Goal: Navigation & Orientation: Find specific page/section

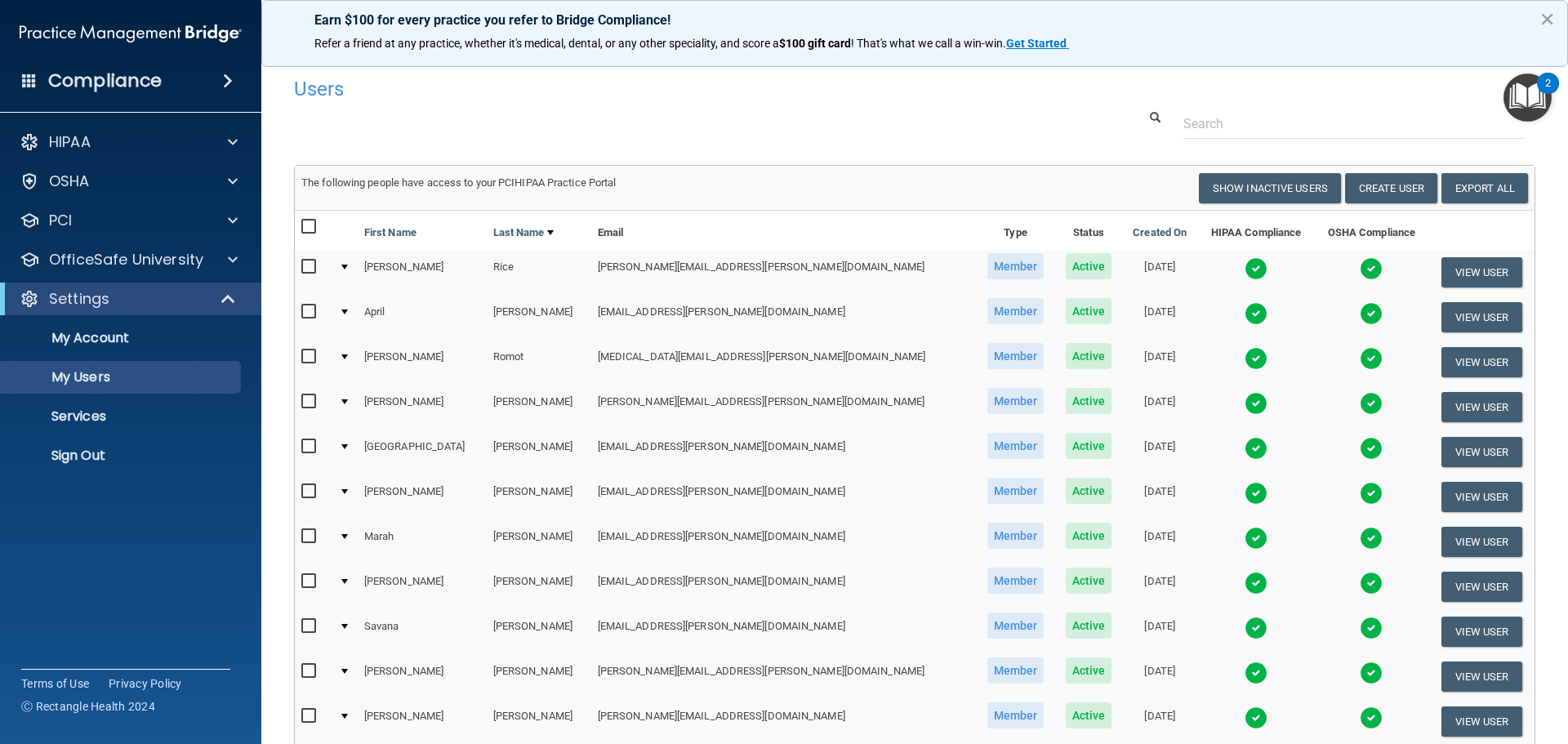
select select "20"
click at [106, 449] on p "Sign Out" at bounding box center [122, 456] width 223 height 17
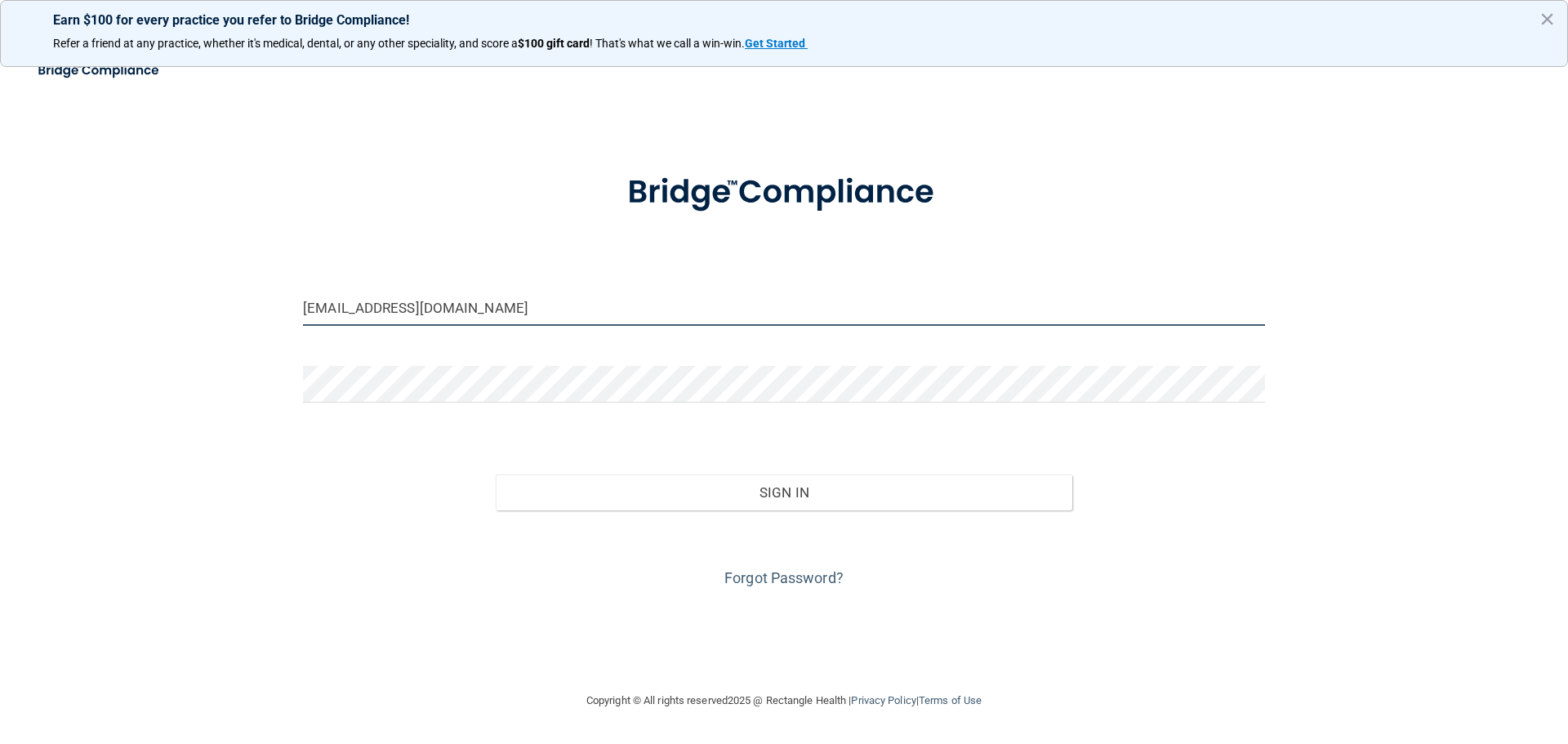
click at [473, 321] on input "[EMAIL_ADDRESS][DOMAIN_NAME]" at bounding box center [784, 308] width 962 height 37
type input "[PERSON_NAME][EMAIL_ADDRESS][PERSON_NAME][DOMAIN_NAME]"
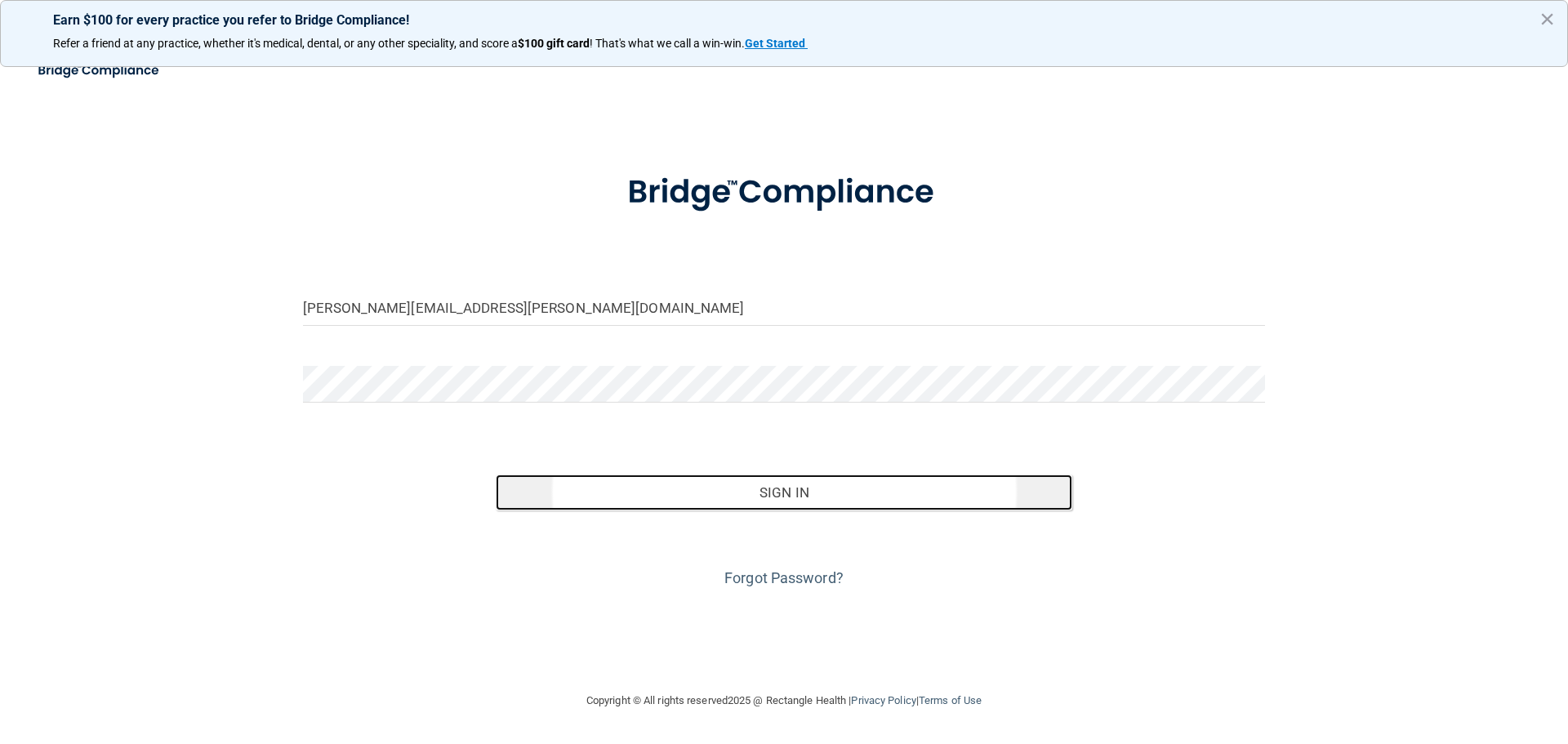
click at [980, 493] on button "Sign In" at bounding box center [784, 492] width 578 height 36
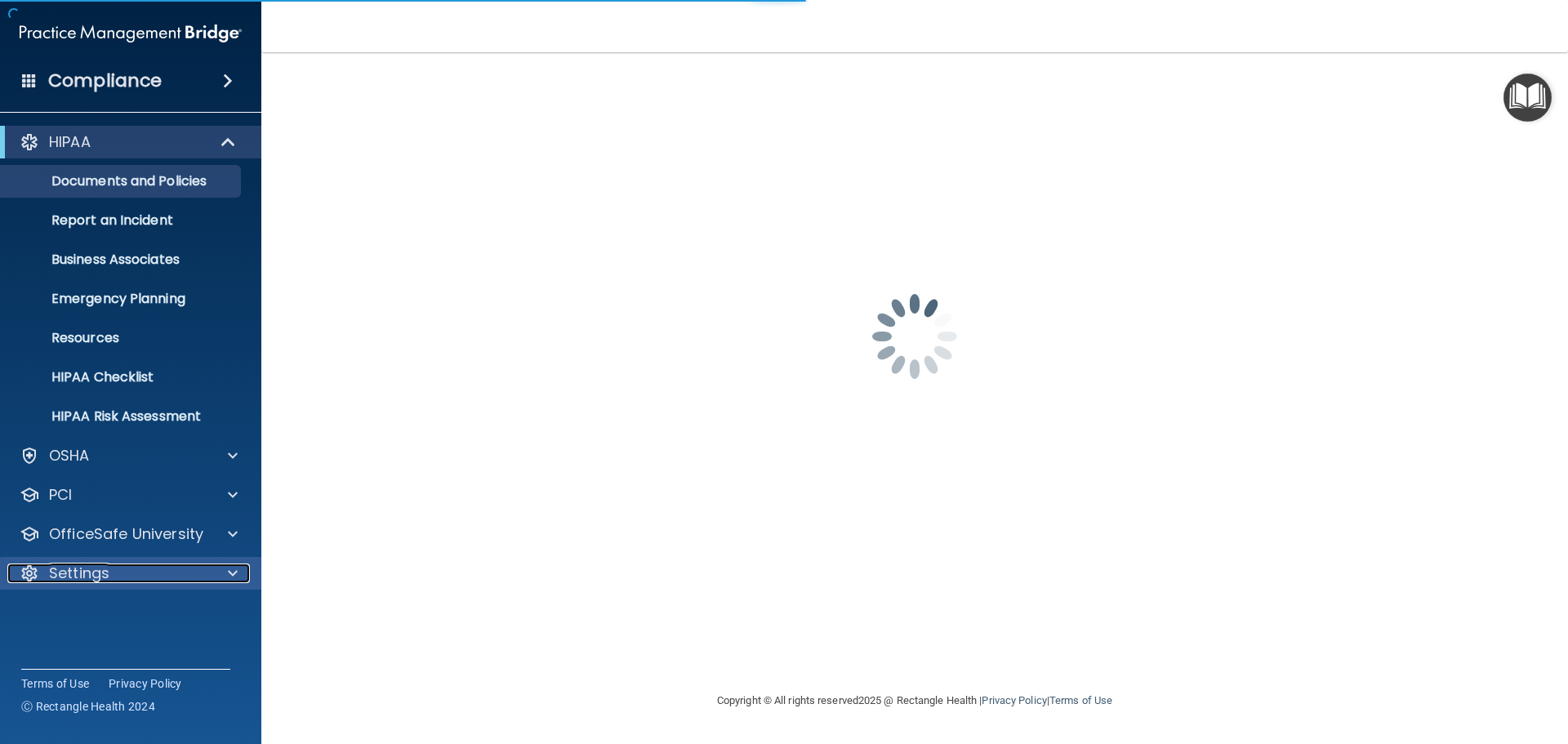
click at [230, 570] on span at bounding box center [233, 574] width 10 height 20
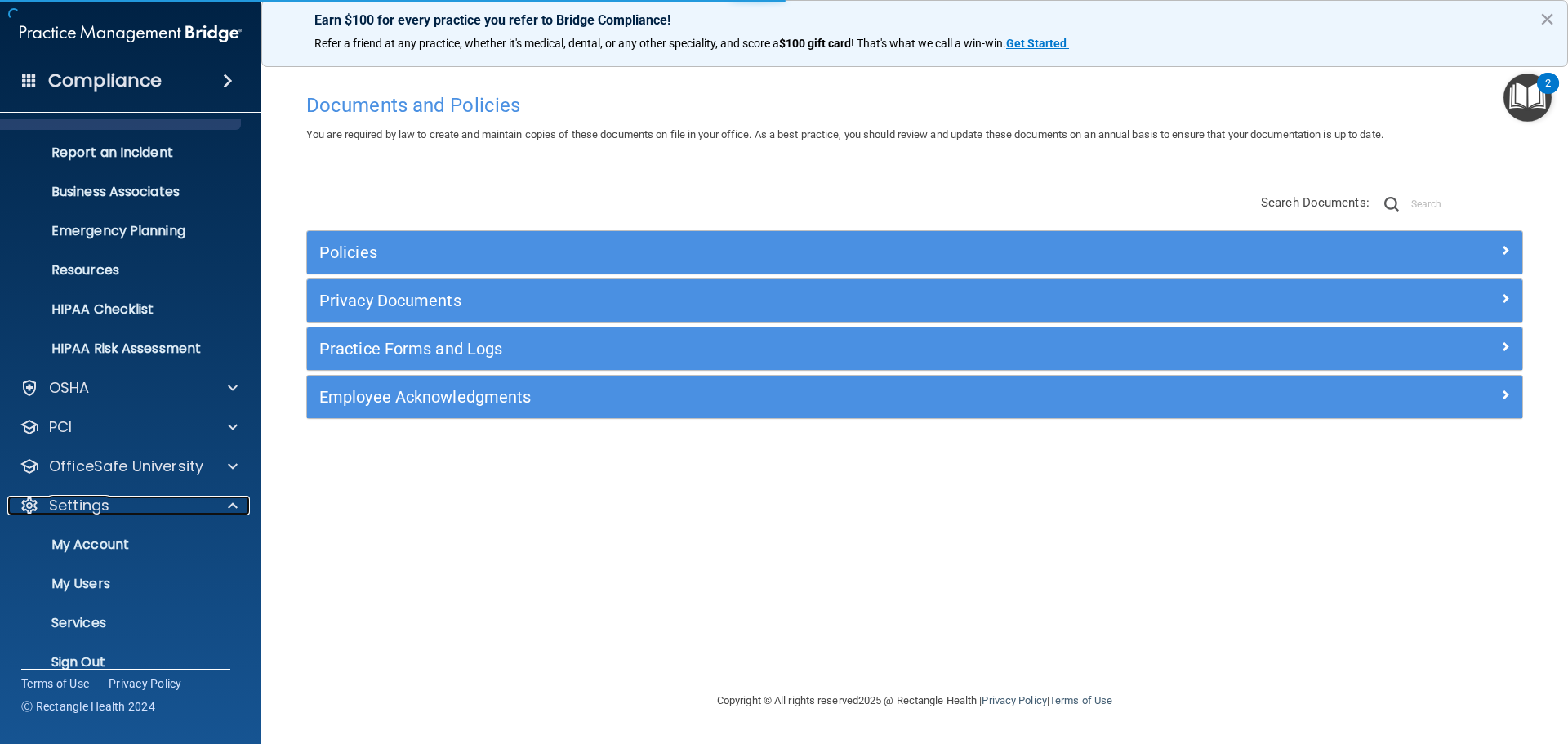
scroll to position [70, 0]
click at [190, 578] on p "My Users" at bounding box center [122, 583] width 223 height 17
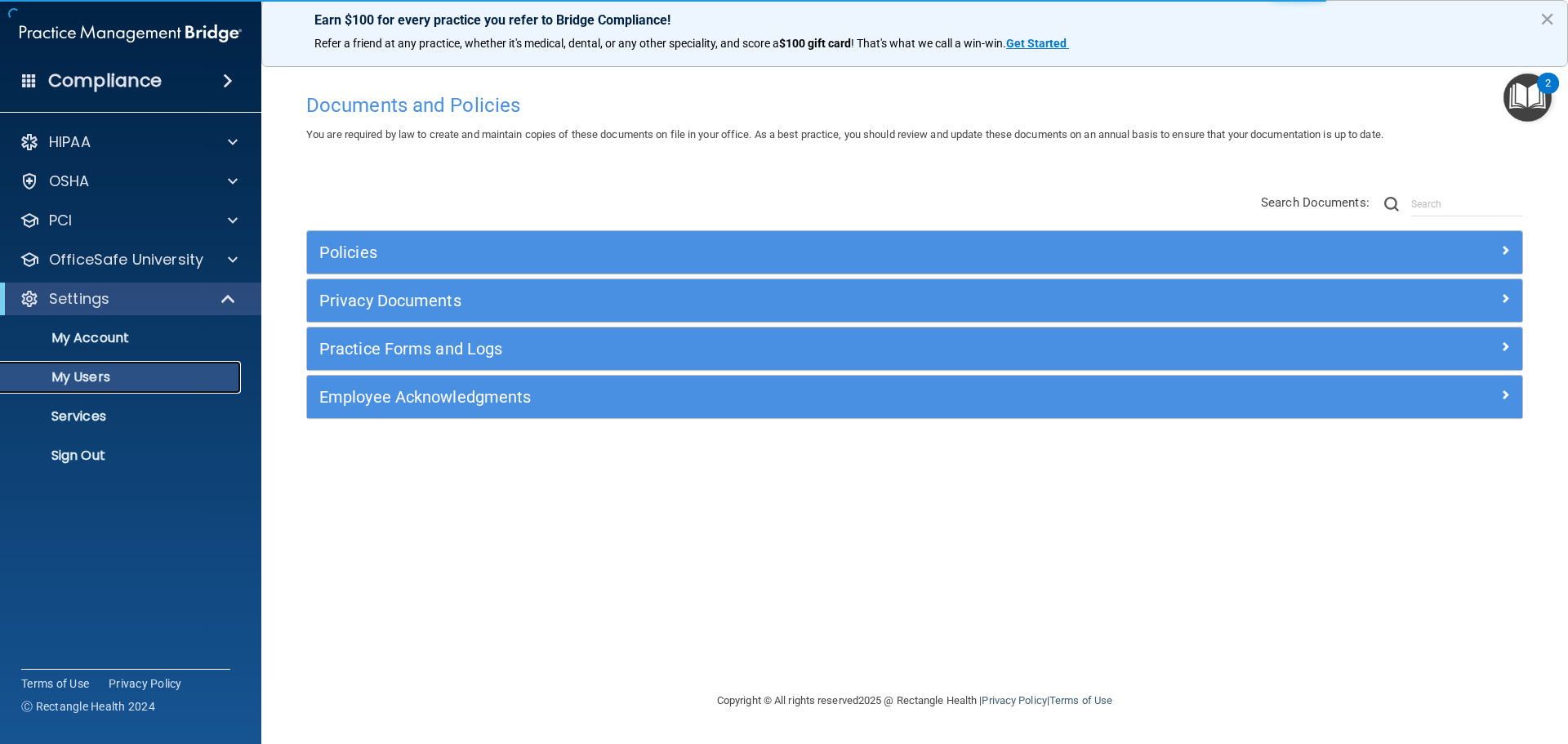
select select "20"
